Goal: Transaction & Acquisition: Purchase product/service

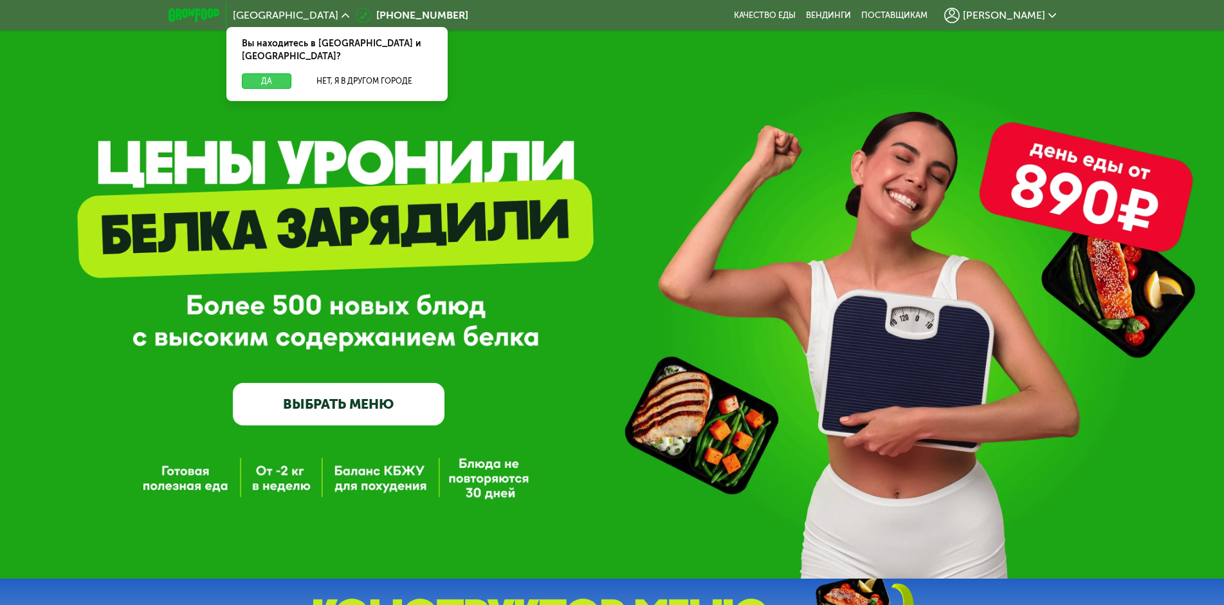
drag, startPoint x: 277, startPoint y: 64, endPoint x: 252, endPoint y: 68, distance: 24.9
click at [275, 73] on button "Да" at bounding box center [267, 80] width 50 height 15
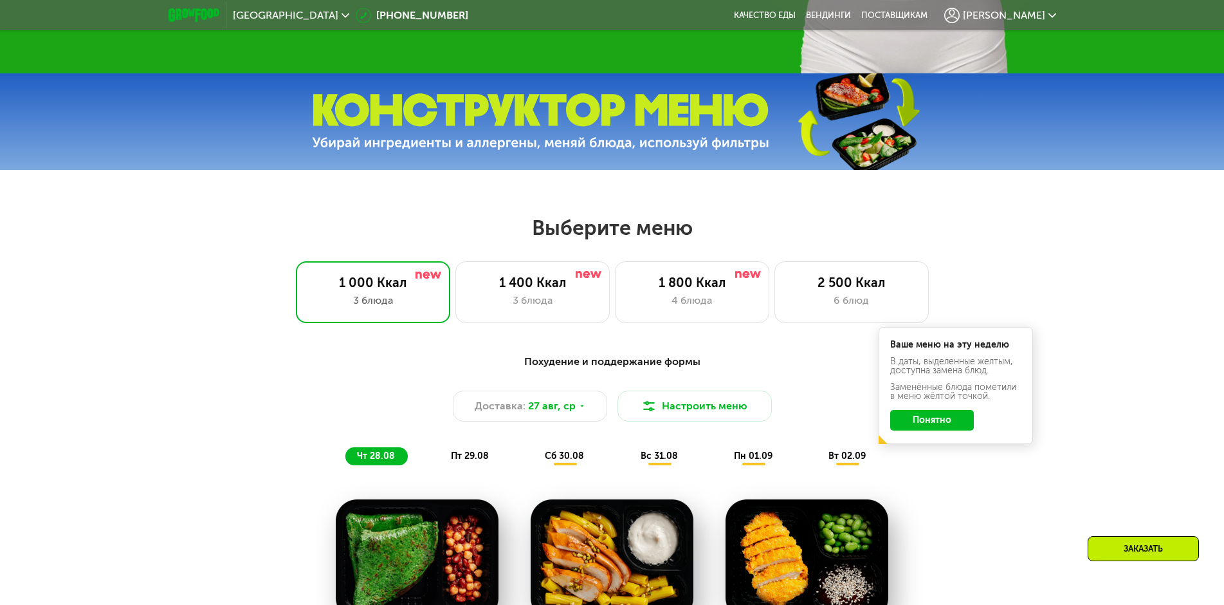
scroll to position [579, 0]
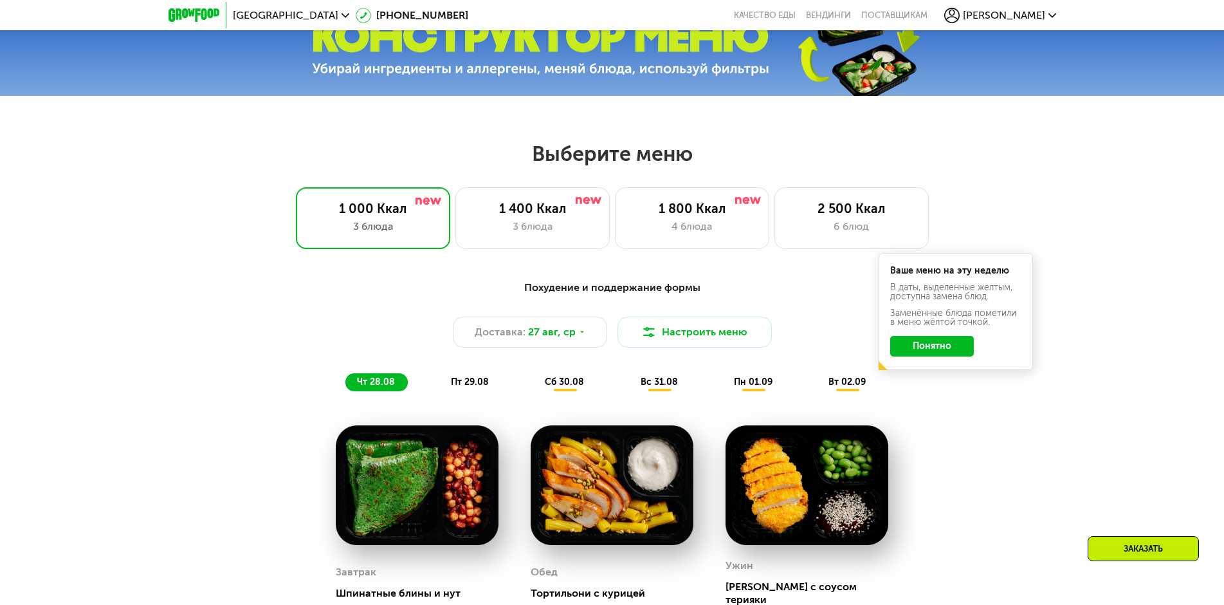
click at [912, 352] on button "Понятно" at bounding box center [932, 346] width 84 height 21
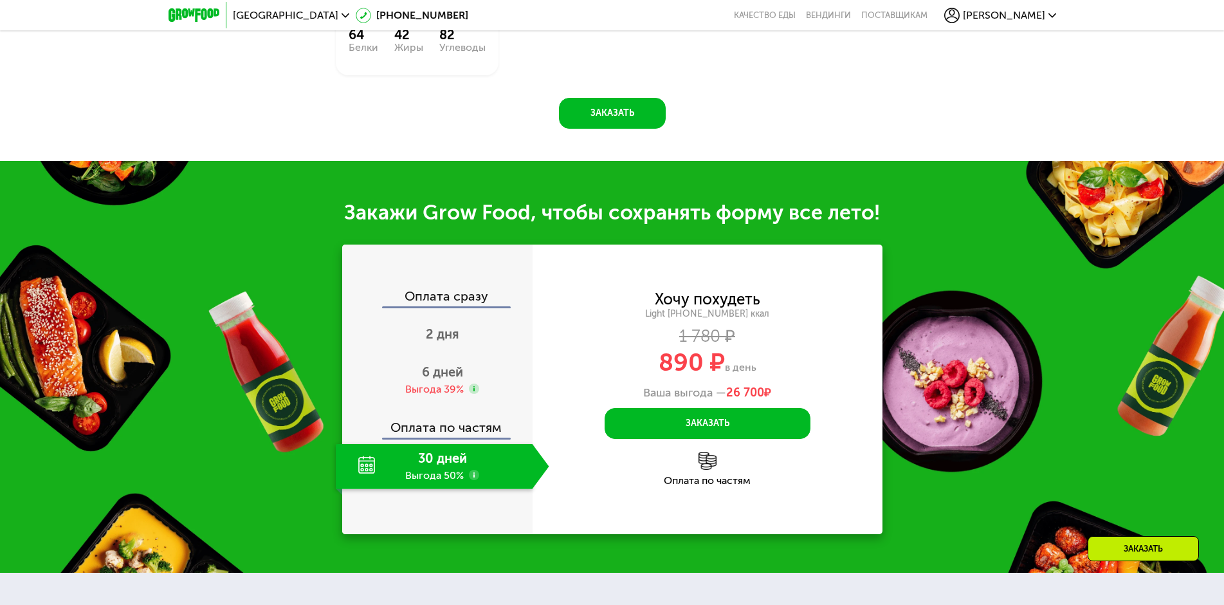
scroll to position [1287, 0]
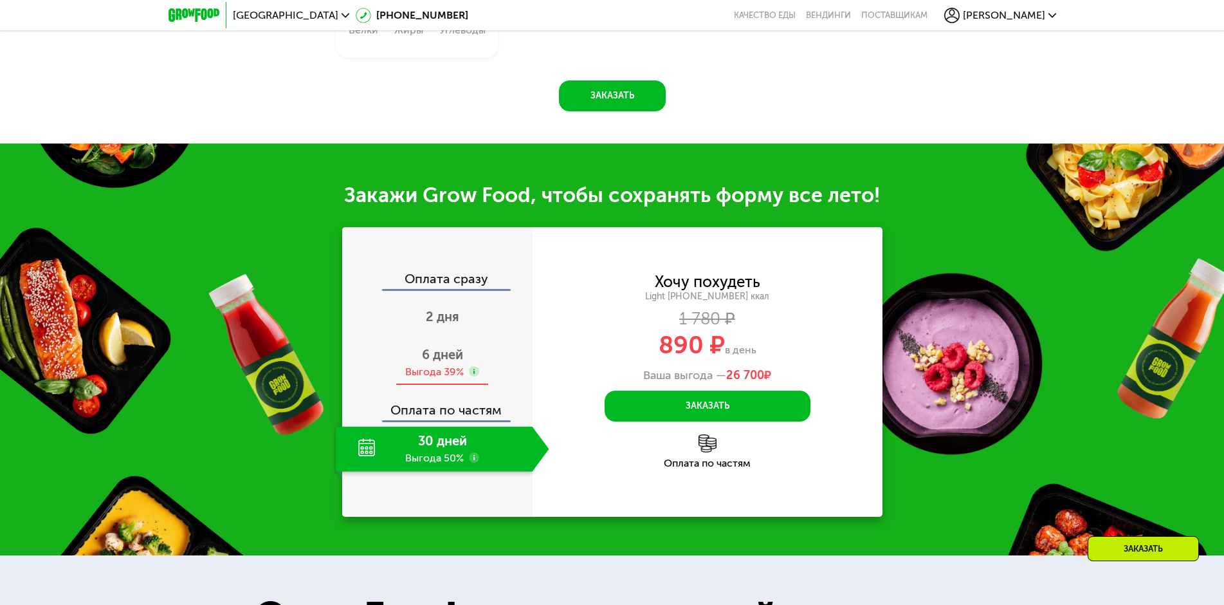
click at [447, 348] on span "6 дней" at bounding box center [442, 354] width 41 height 15
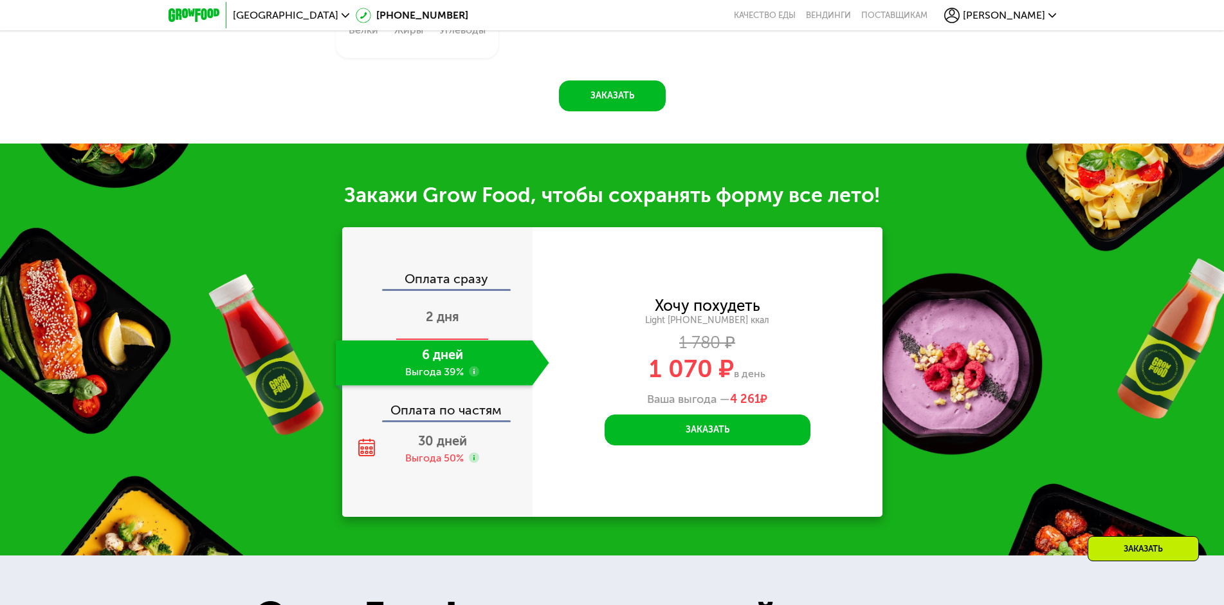
click at [467, 304] on div "2 дня" at bounding box center [443, 317] width 214 height 45
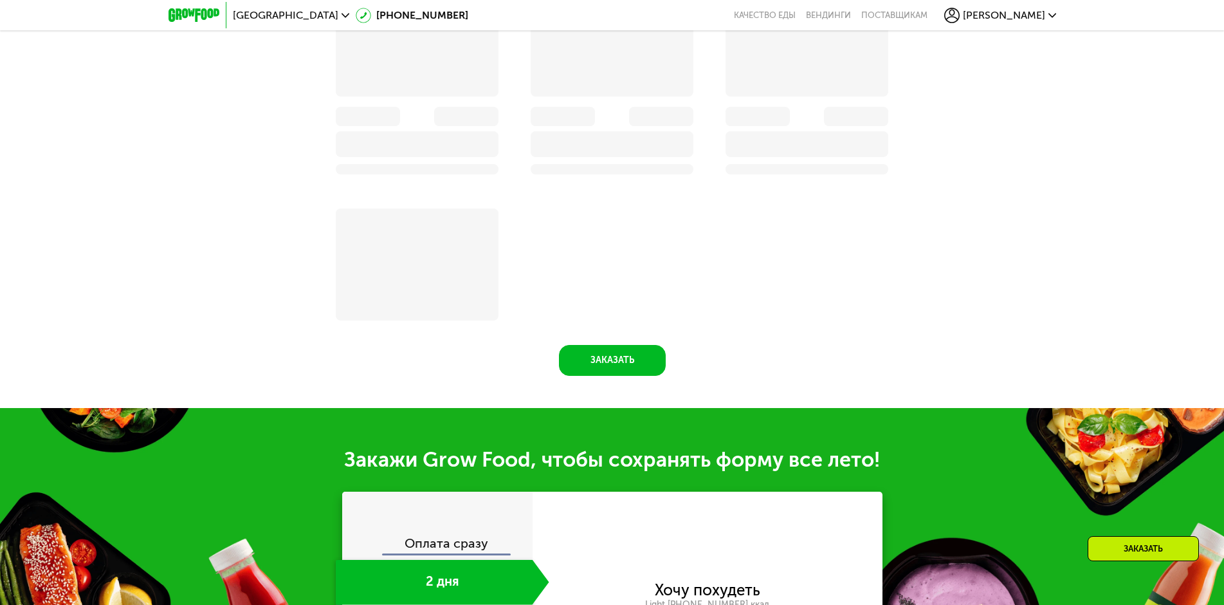
scroll to position [1564, 0]
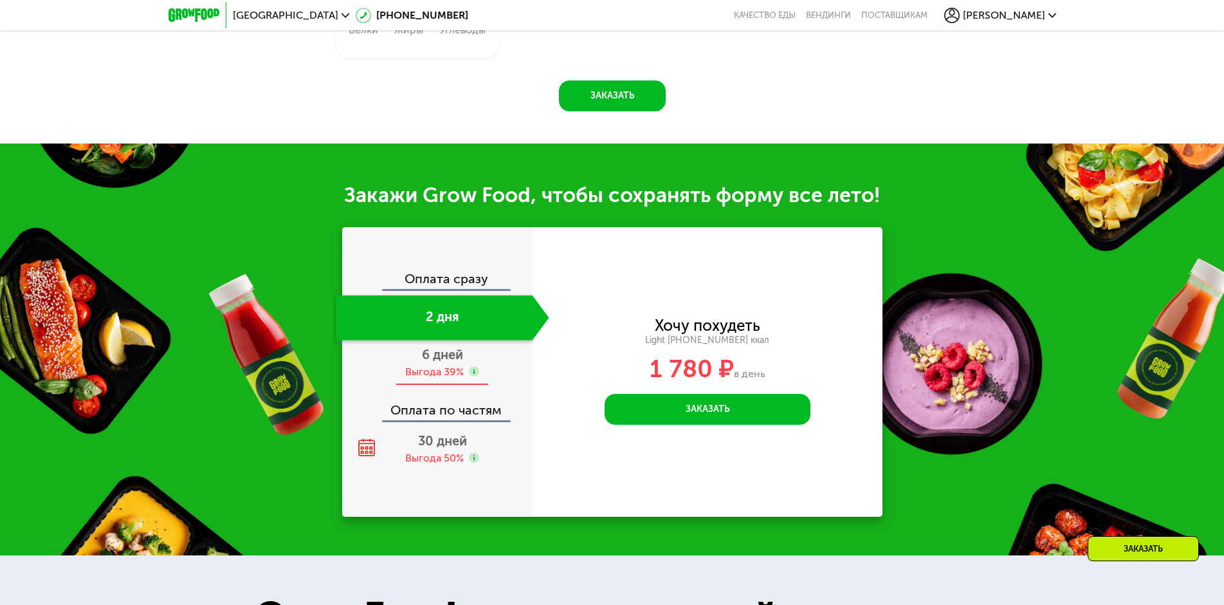
click at [442, 353] on span "6 дней" at bounding box center [442, 354] width 41 height 15
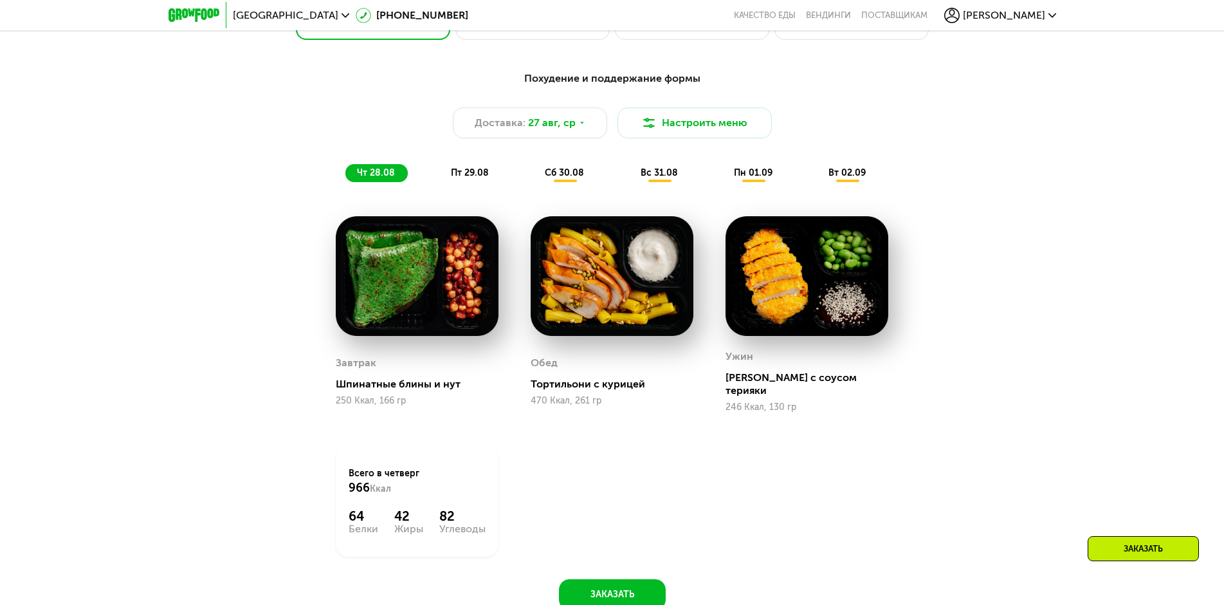
scroll to position [772, 0]
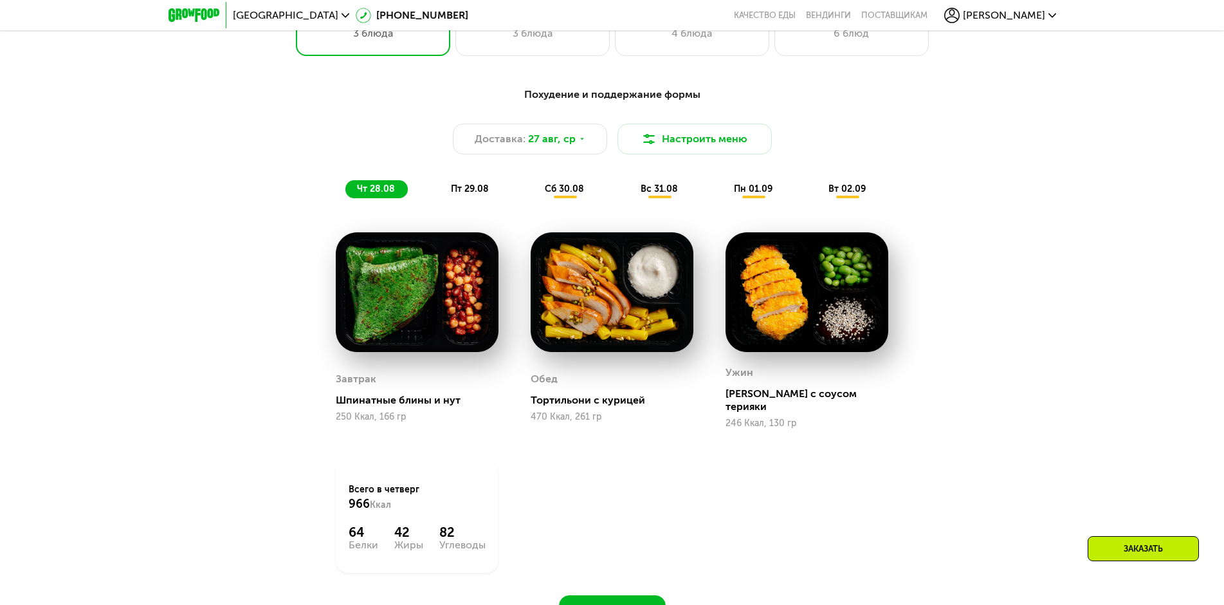
click at [764, 191] on span "пн 01.09" at bounding box center [753, 188] width 39 height 11
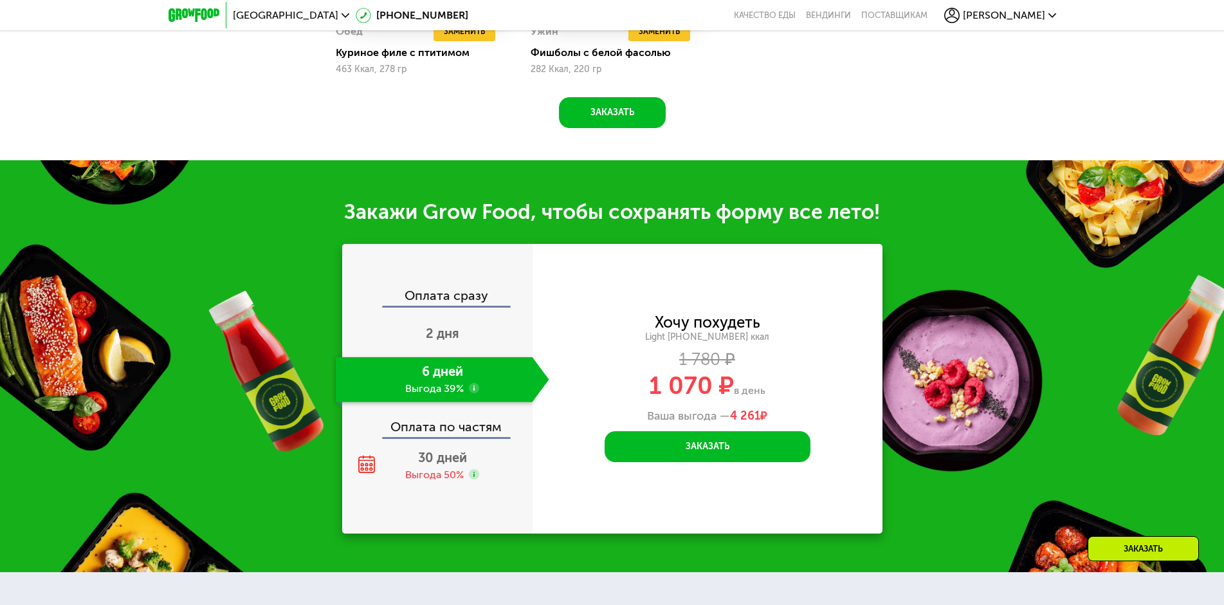
scroll to position [1351, 0]
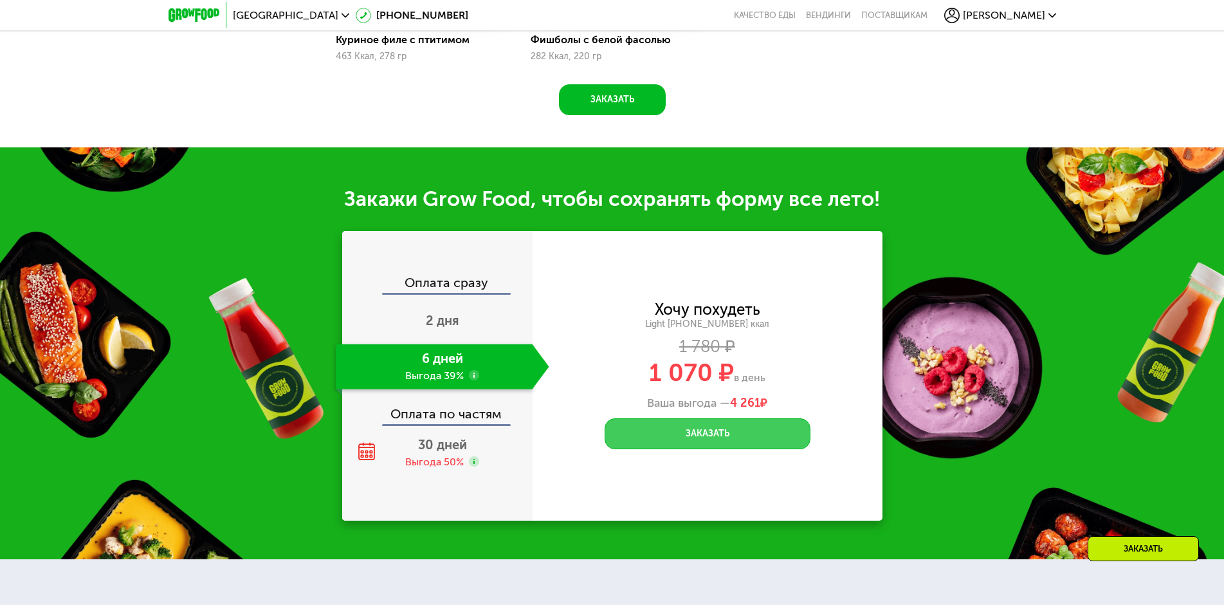
click at [727, 443] on button "Заказать" at bounding box center [708, 433] width 206 height 31
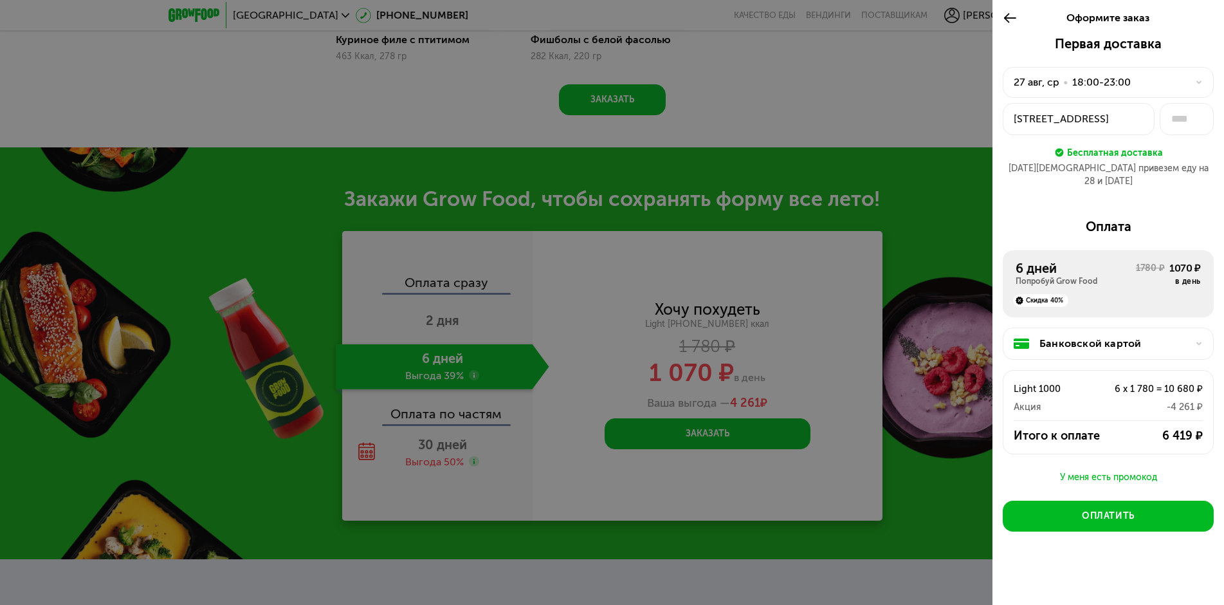
click at [1064, 84] on div "•" at bounding box center [1066, 82] width 5 height 15
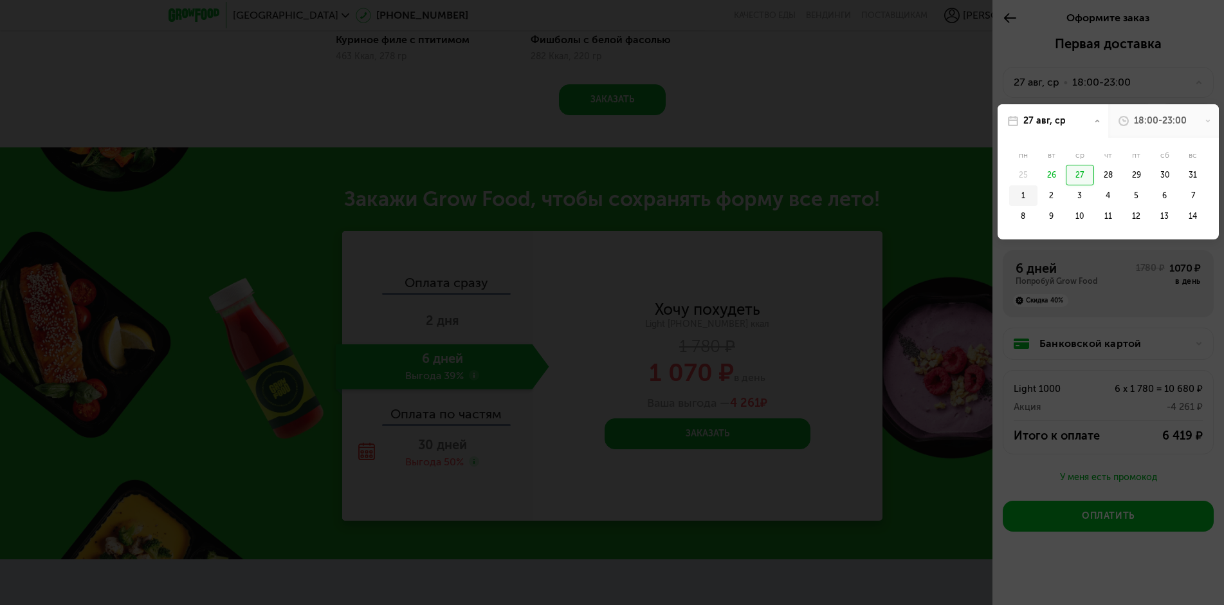
click at [1038, 199] on div "1" at bounding box center [1052, 195] width 28 height 21
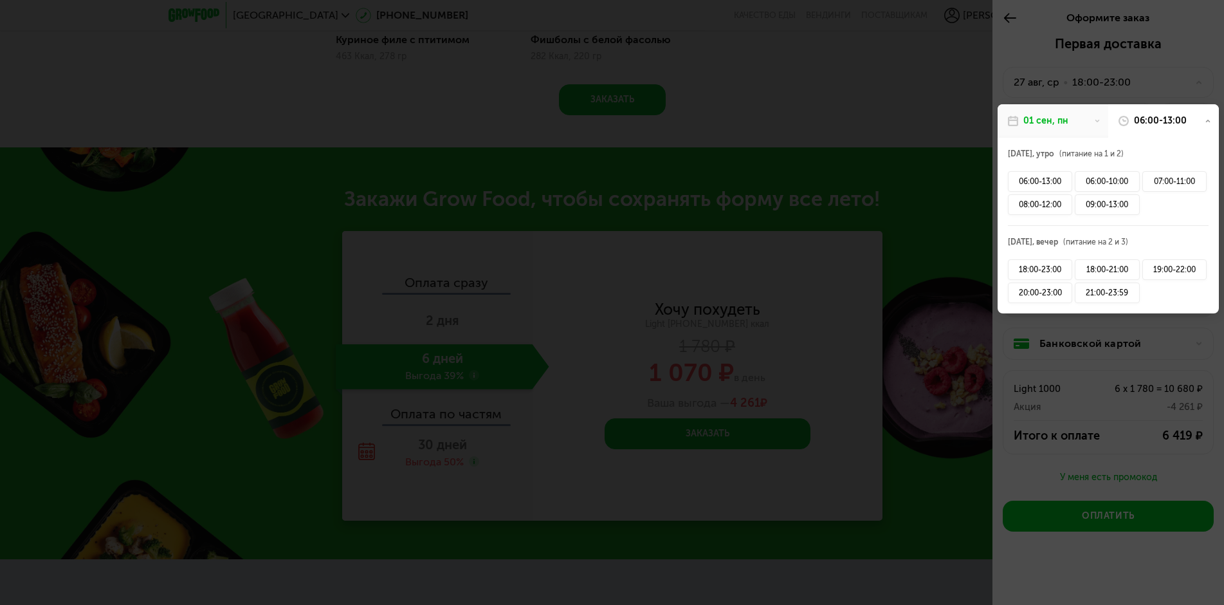
click at [1207, 121] on use at bounding box center [1208, 121] width 5 height 3
click at [1101, 295] on div "21:00-23:59" at bounding box center [1107, 292] width 64 height 21
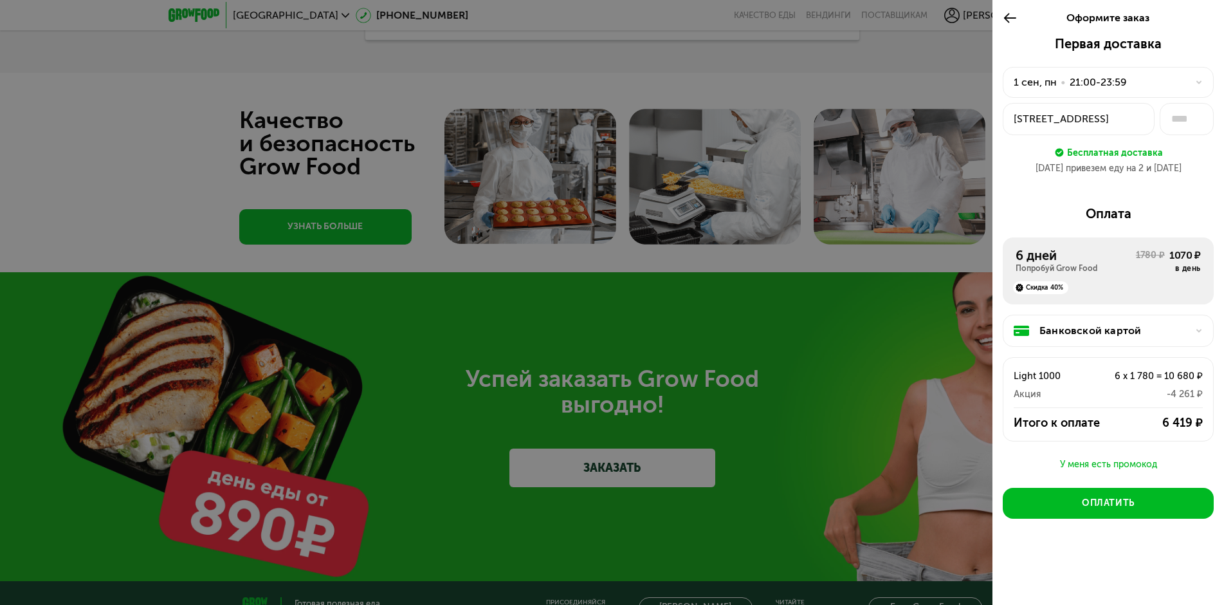
scroll to position [3796, 0]
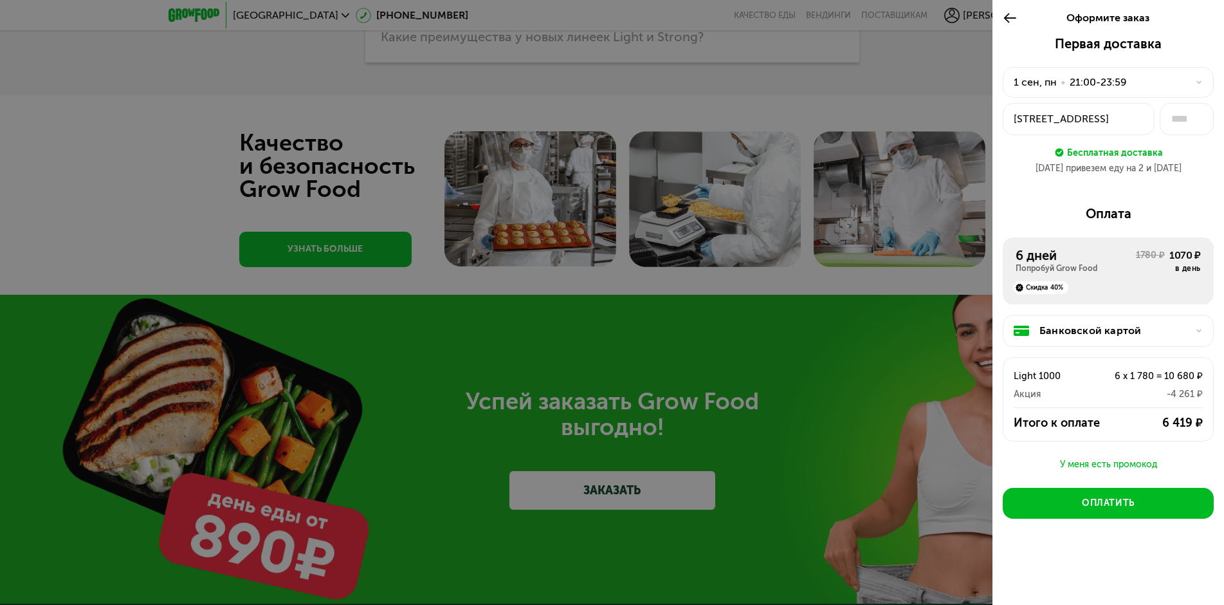
click at [1010, 13] on icon at bounding box center [1010, 17] width 15 height 15
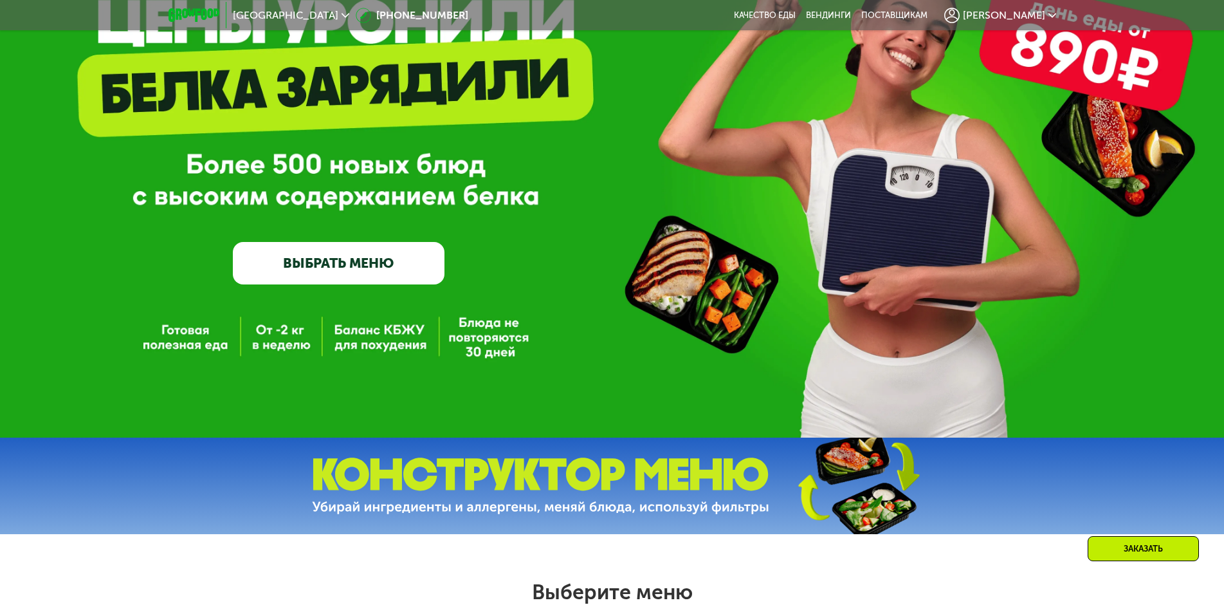
scroll to position [122, 0]
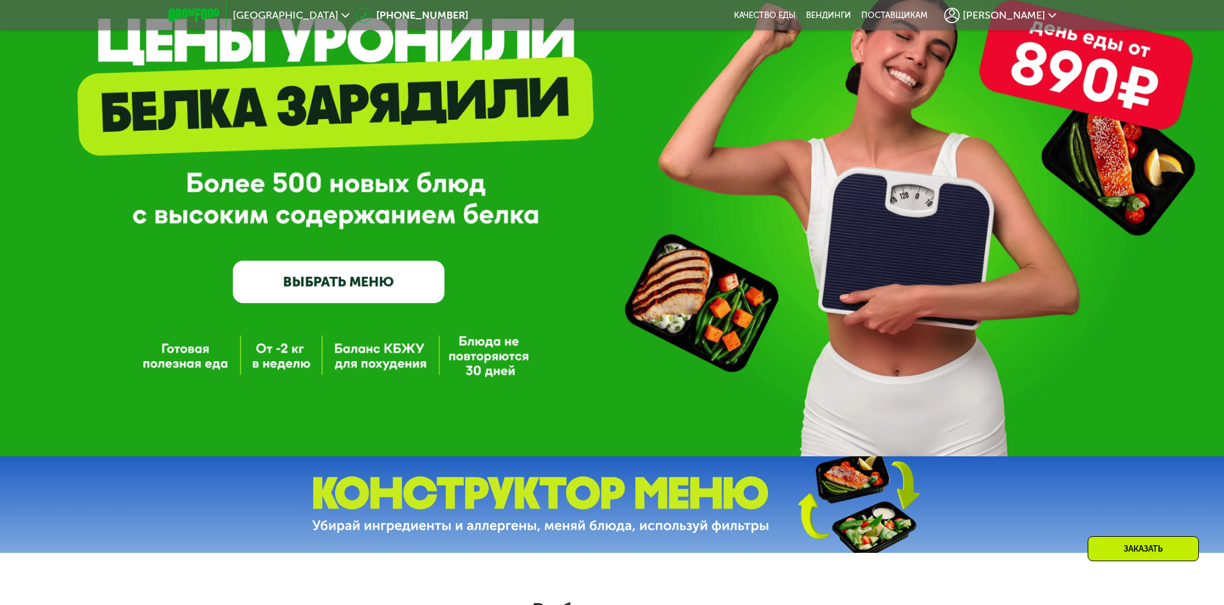
click at [724, 497] on img at bounding box center [540, 504] width 457 height 57
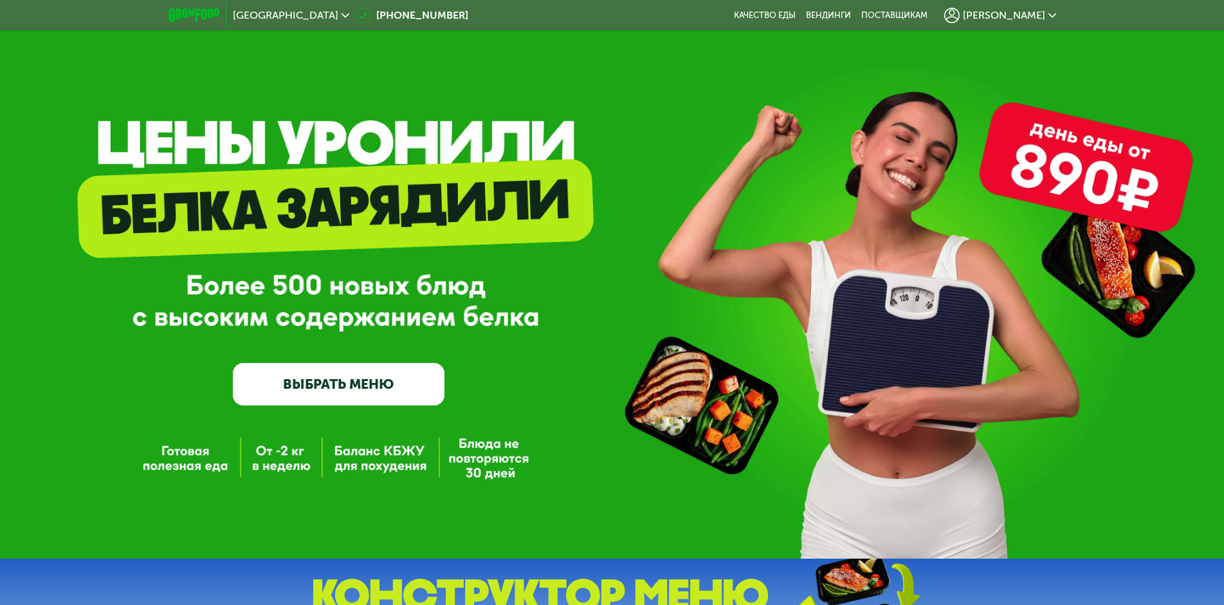
scroll to position [0, 0]
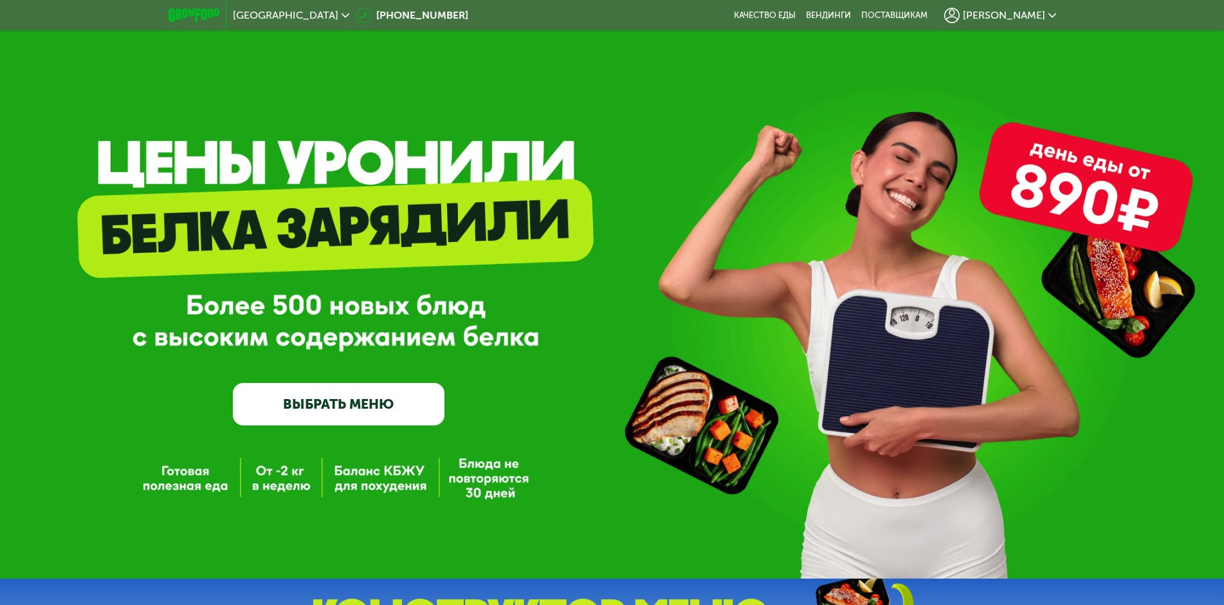
click at [1110, 178] on div "GrowFood — доставка правильного питания ВЫБРАТЬ МЕНЮ" at bounding box center [612, 289] width 1224 height 578
click at [362, 414] on link "ВЫБРАТЬ МЕНЮ" at bounding box center [339, 404] width 212 height 42
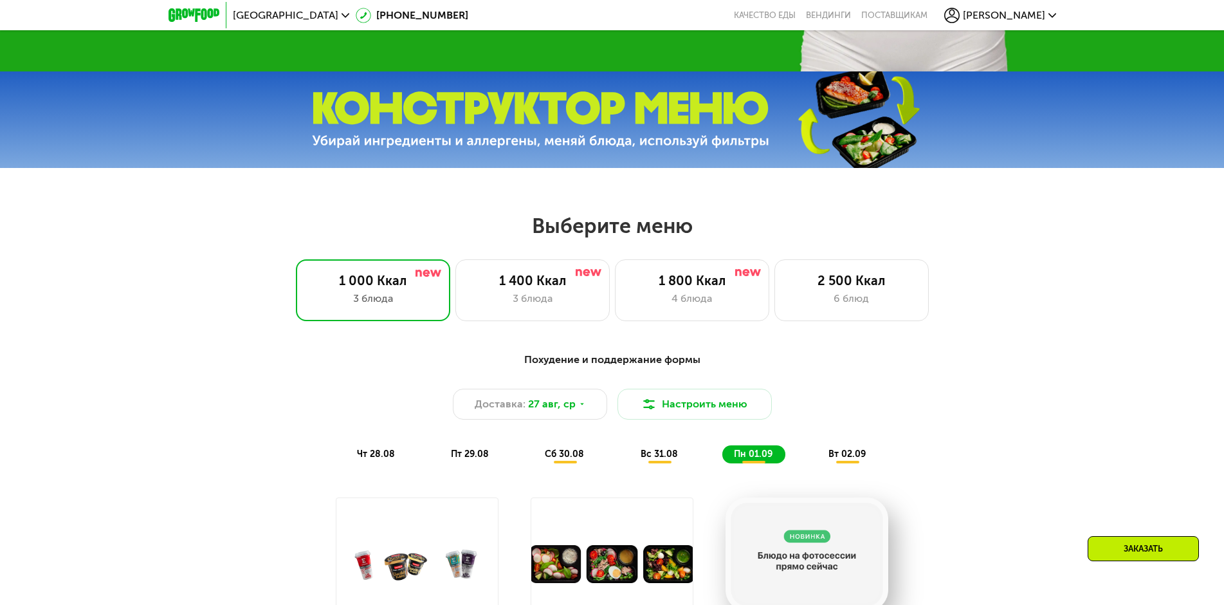
scroll to position [501, 0]
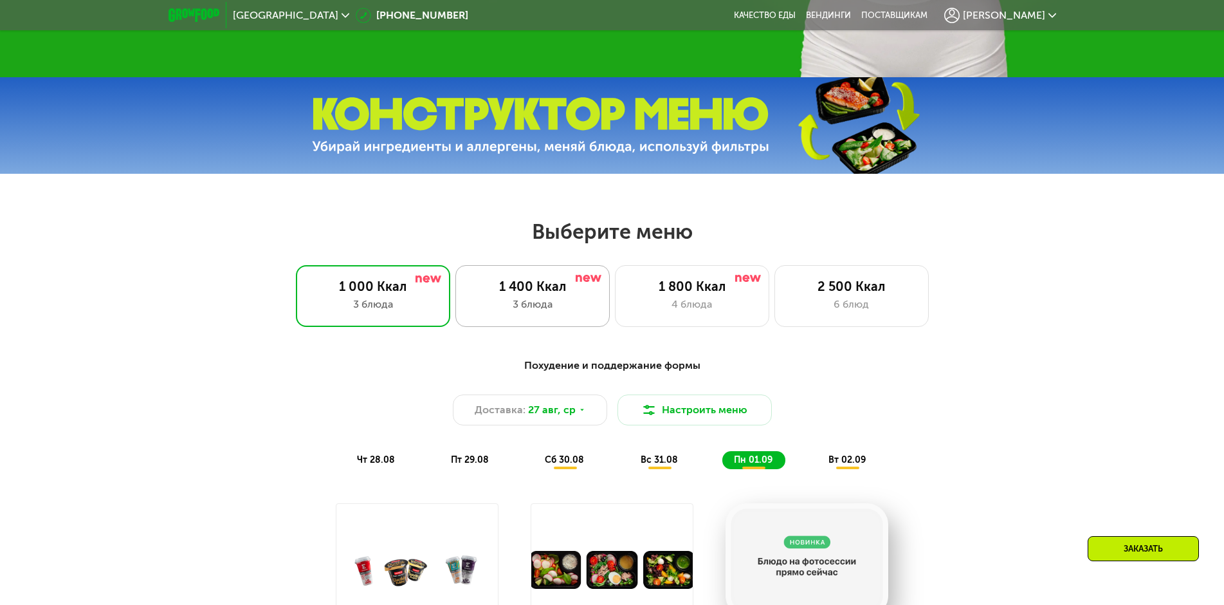
click at [523, 304] on div "3 блюда" at bounding box center [532, 304] width 127 height 15
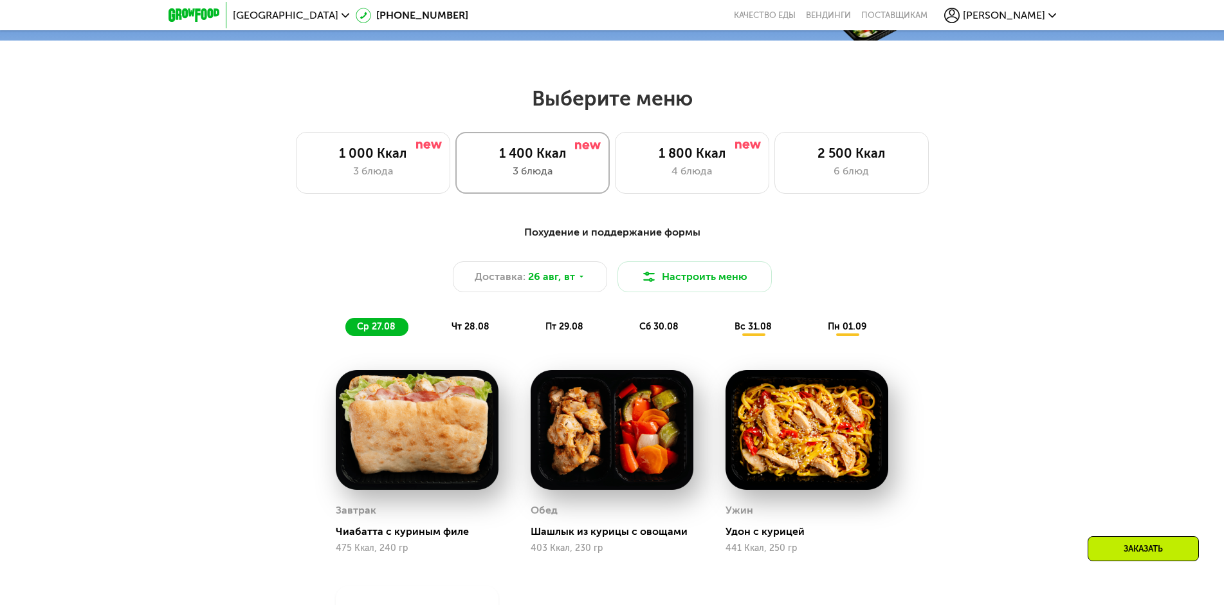
scroll to position [630, 0]
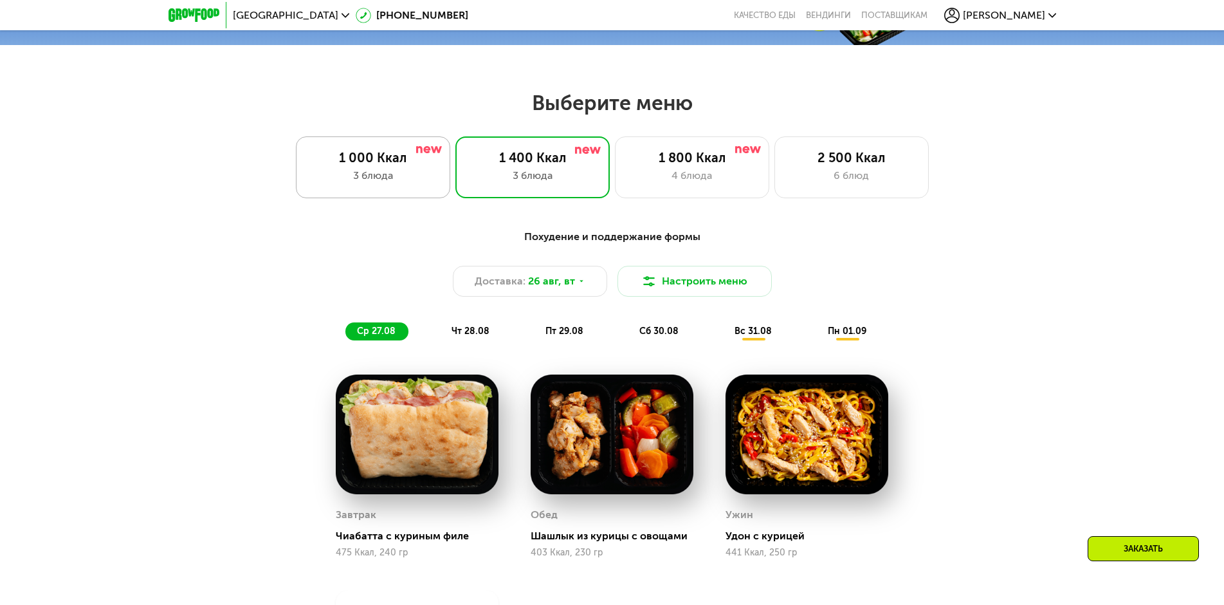
drag, startPoint x: 387, startPoint y: 174, endPoint x: 378, endPoint y: 174, distance: 8.4
click at [385, 174] on div "3 блюда" at bounding box center [372, 175] width 127 height 15
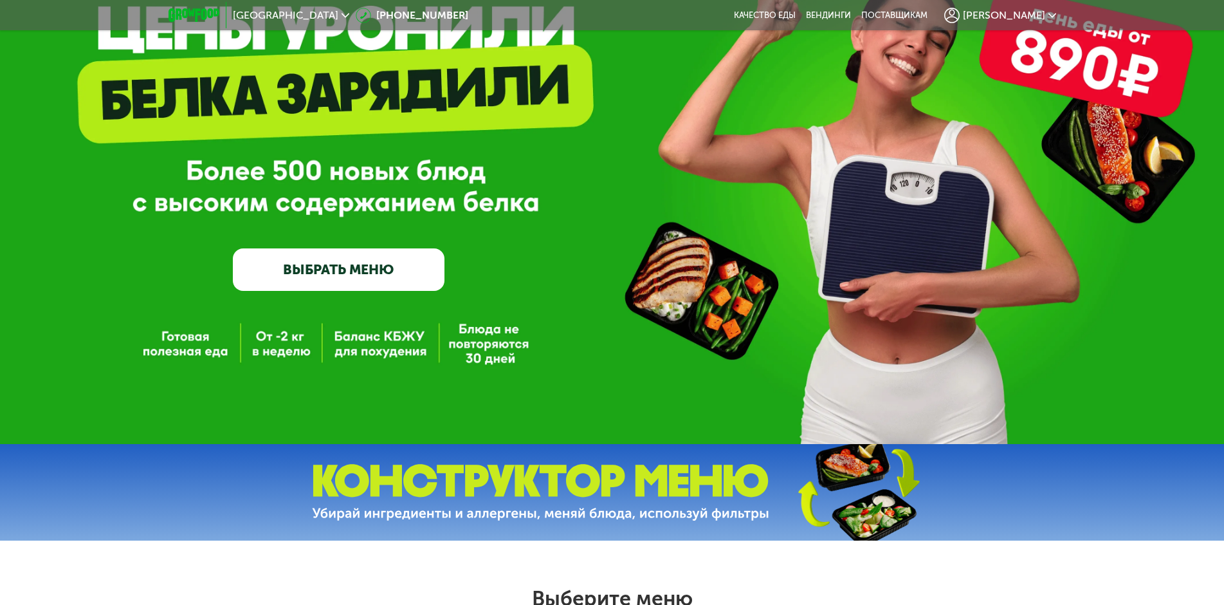
scroll to position [0, 0]
